Goal: Navigation & Orientation: Find specific page/section

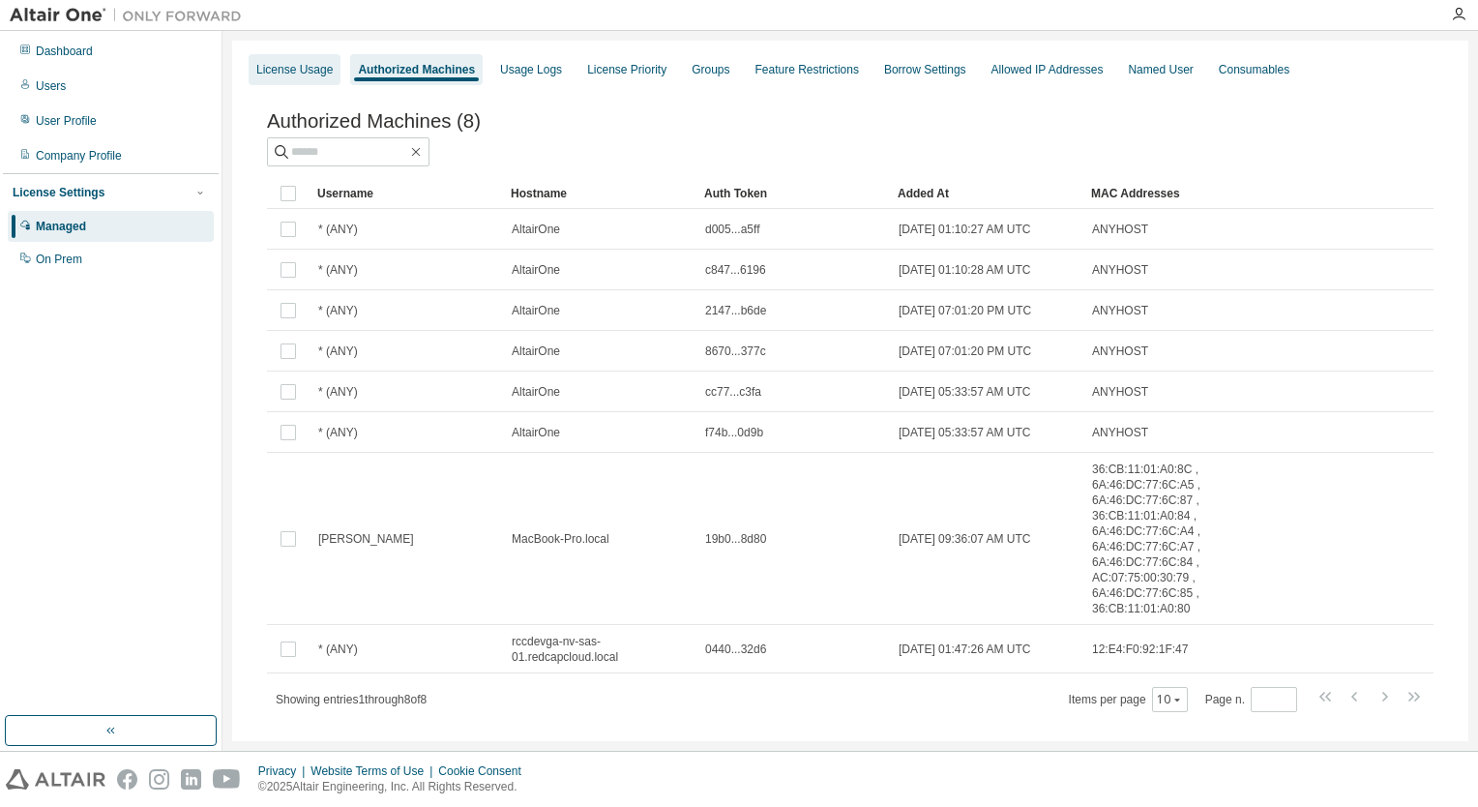
click at [256, 72] on div "License Usage" at bounding box center [294, 69] width 76 height 15
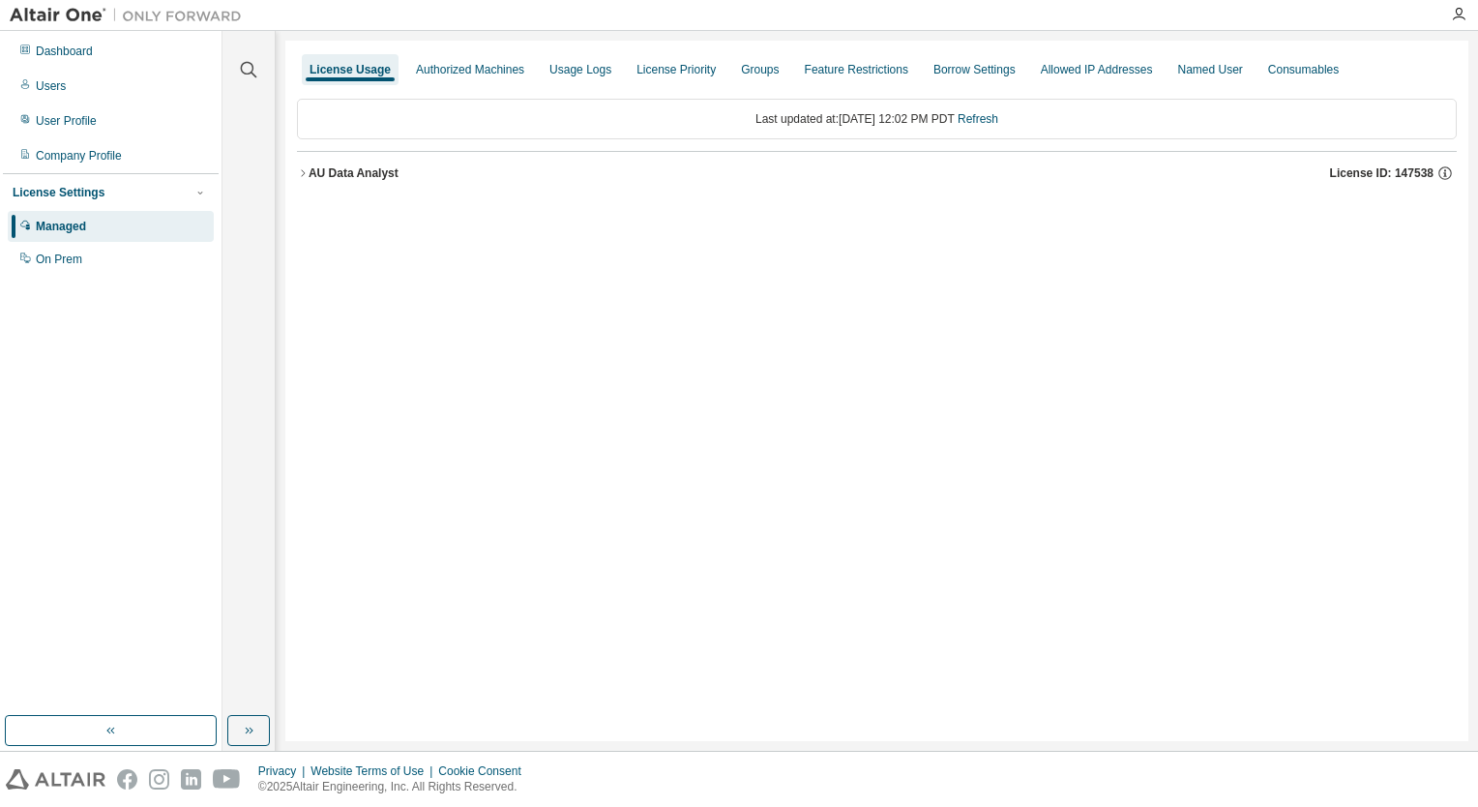
click at [302, 175] on icon "button" at bounding box center [303, 173] width 12 height 12
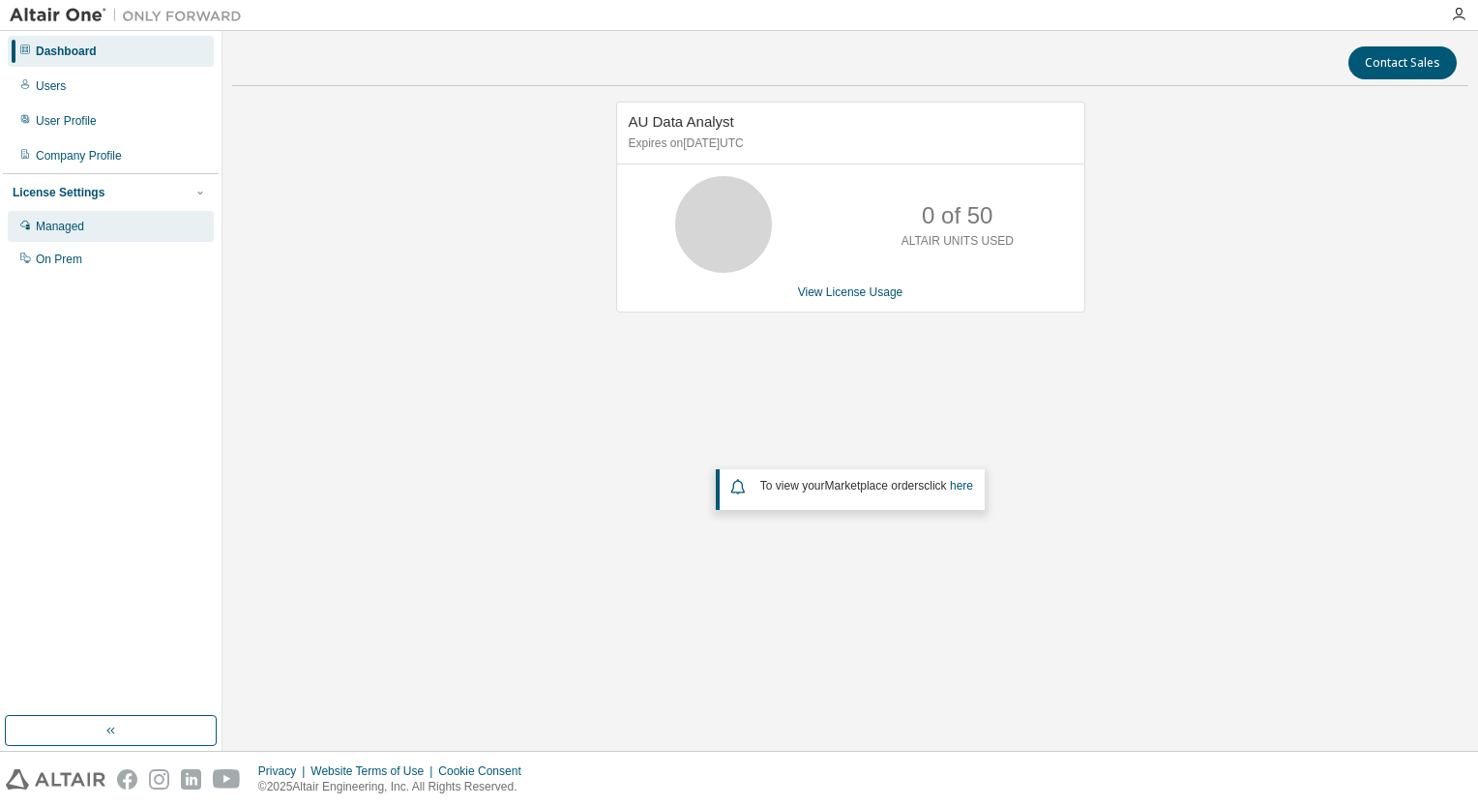
click at [65, 226] on div "Managed" at bounding box center [60, 226] width 48 height 15
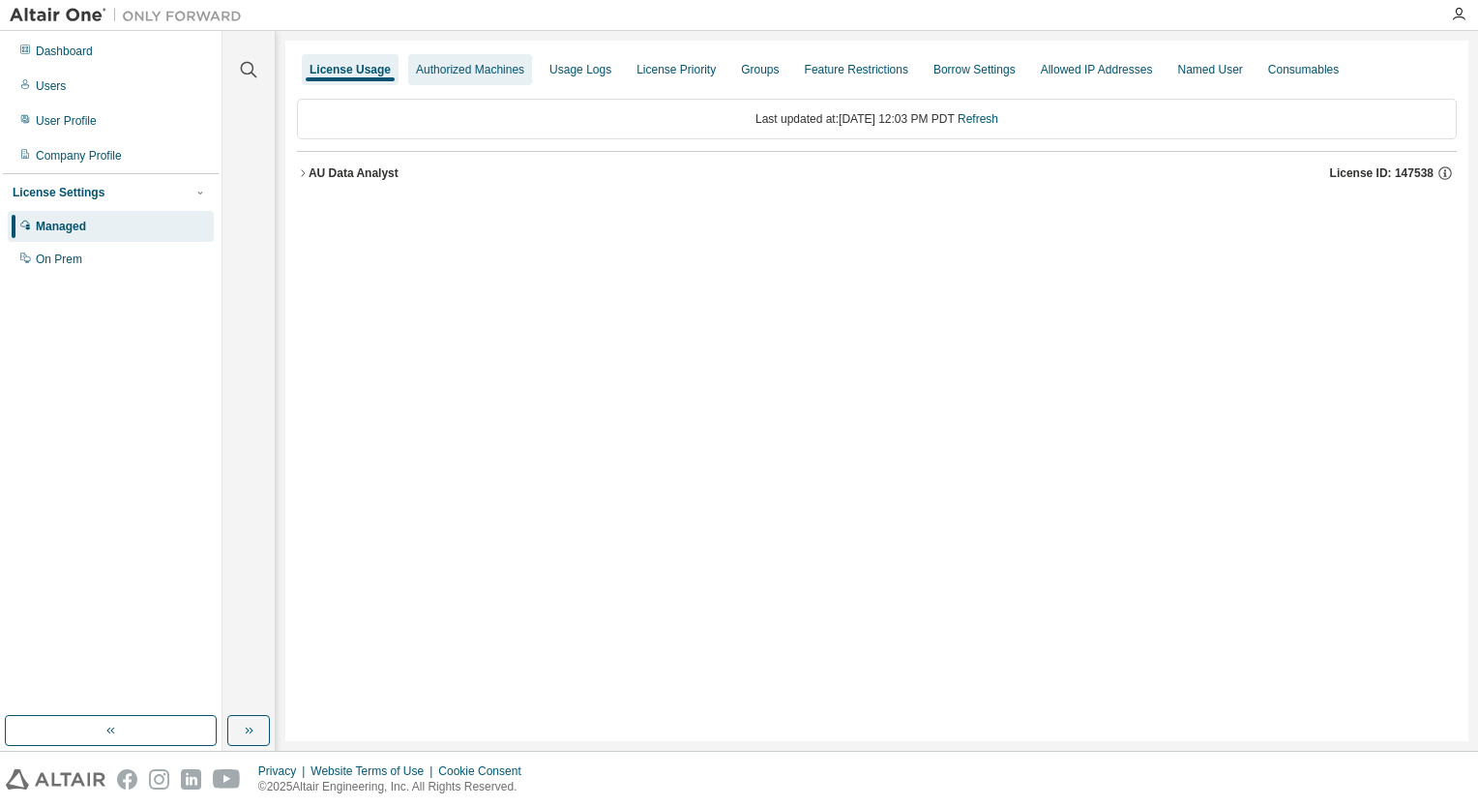
click at [474, 72] on div "Authorized Machines" at bounding box center [470, 69] width 108 height 15
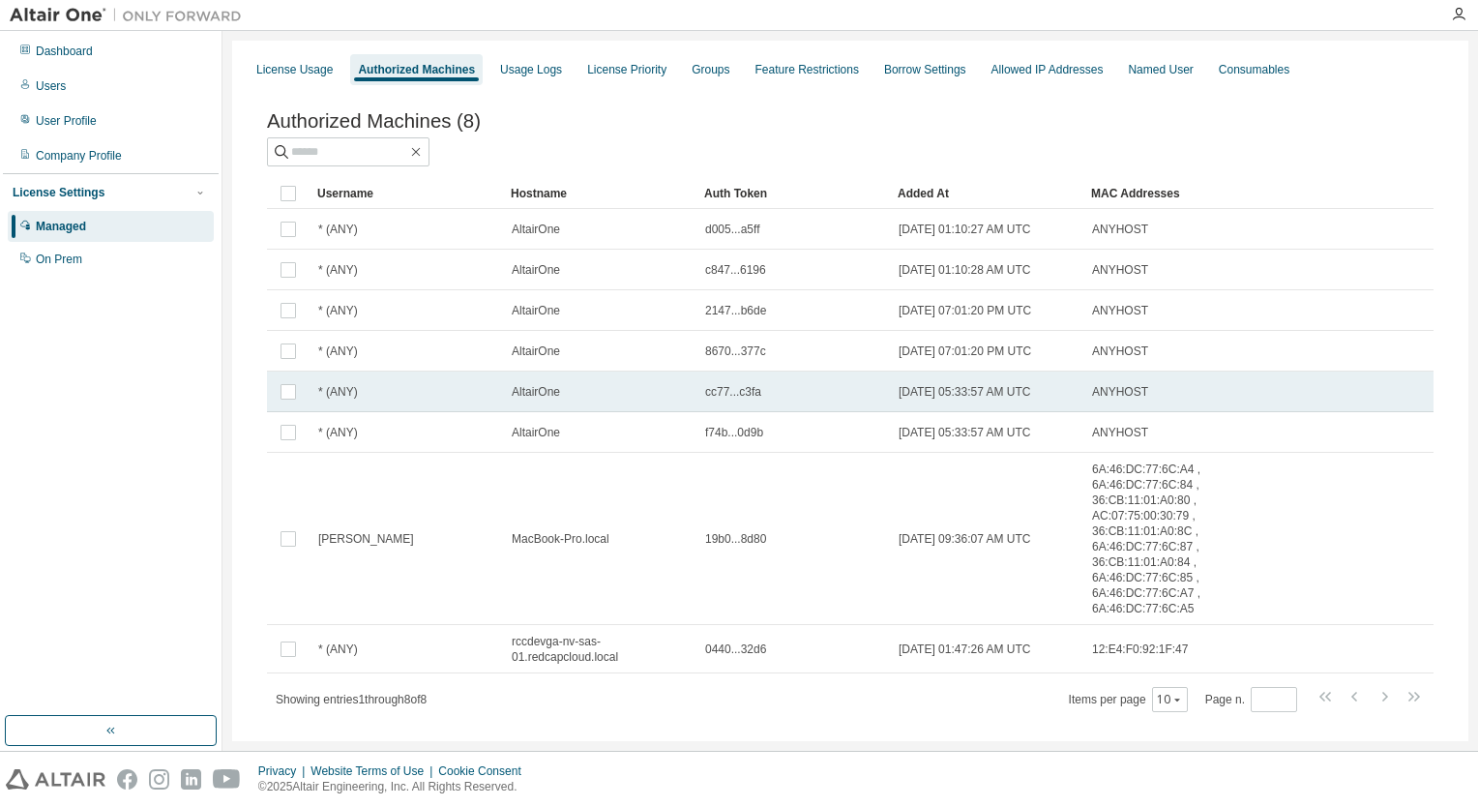
scroll to position [38, 0]
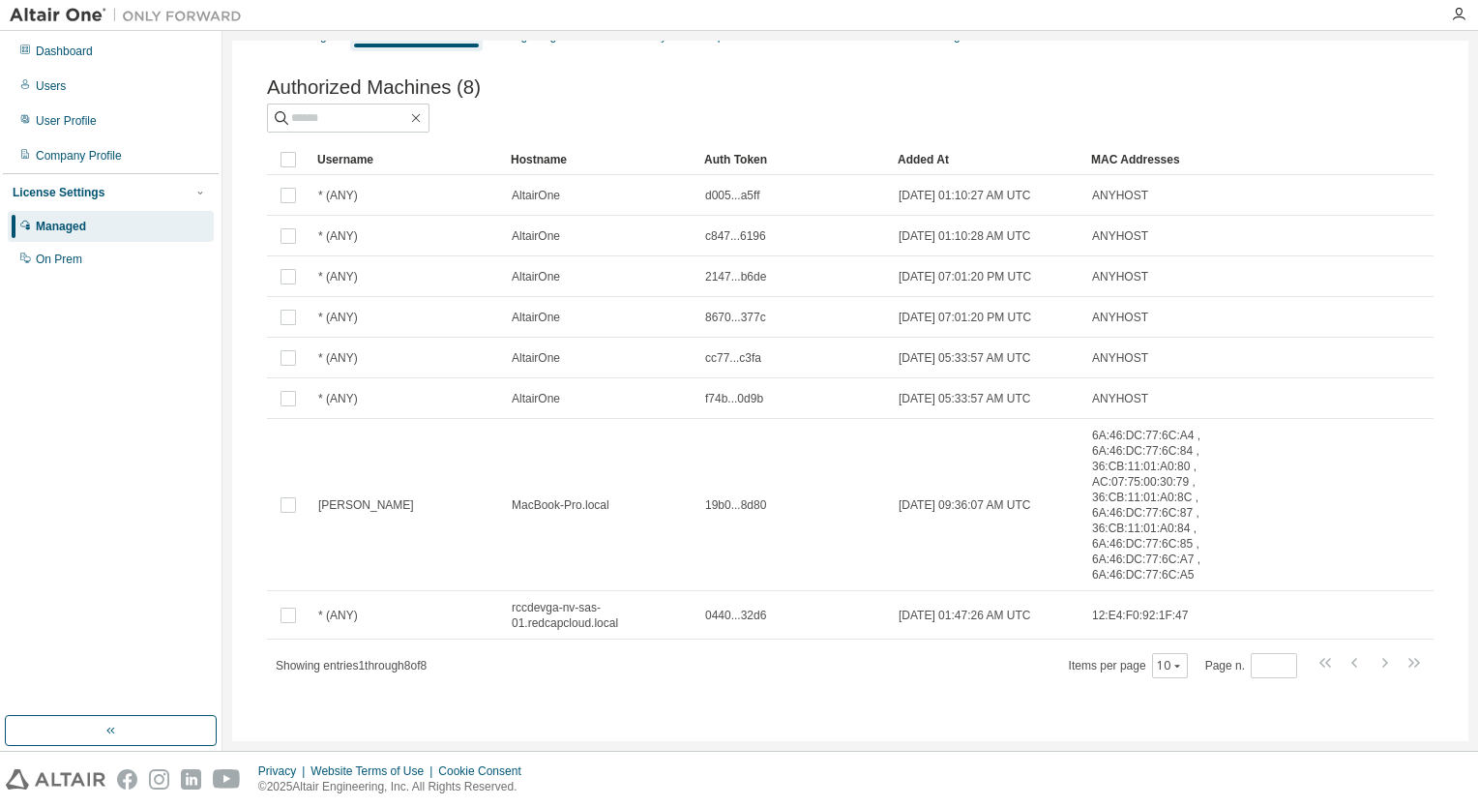
click at [59, 221] on div "Managed" at bounding box center [61, 226] width 50 height 15
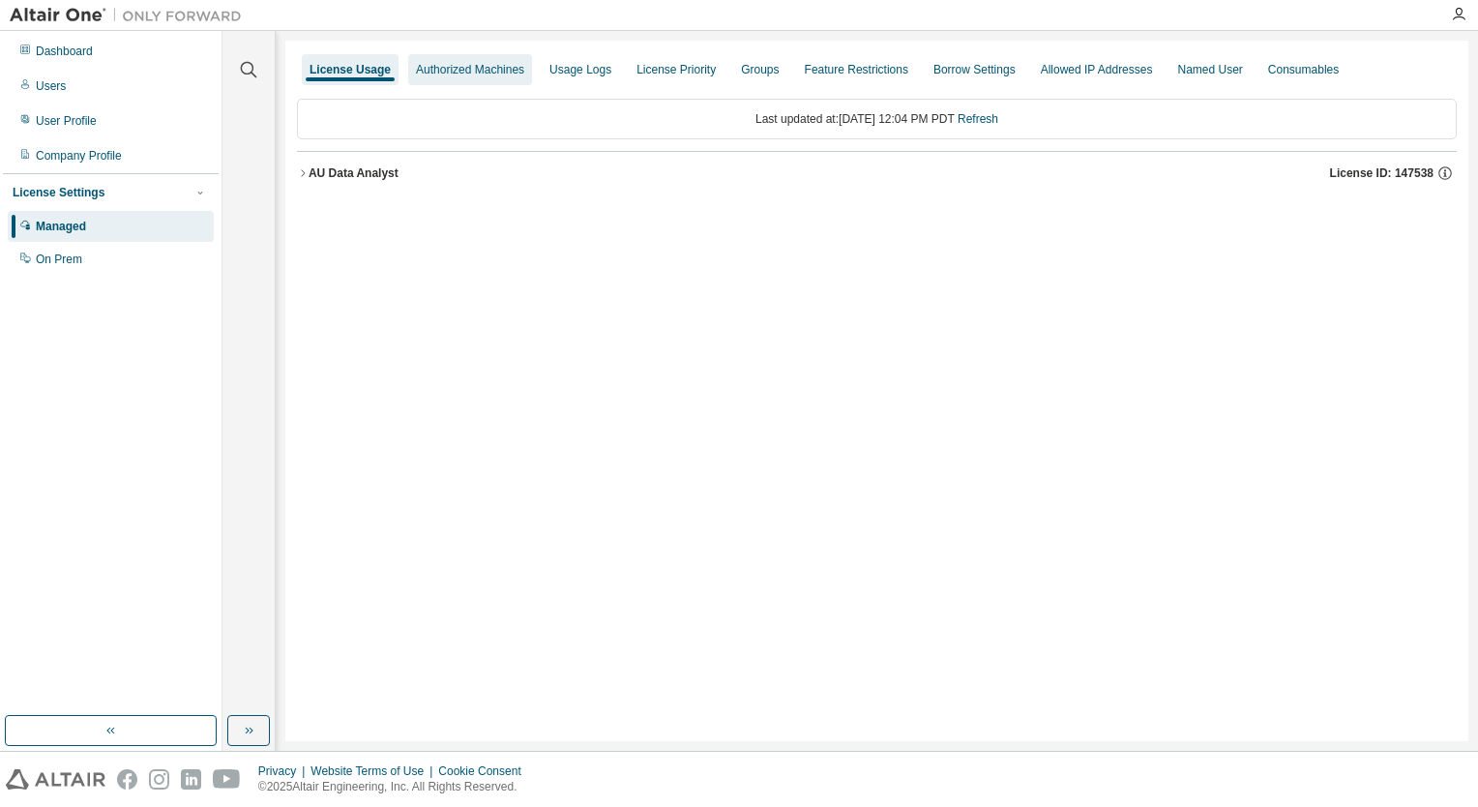
click at [482, 65] on div "Authorized Machines" at bounding box center [470, 69] width 108 height 15
